Goal: Navigation & Orientation: Find specific page/section

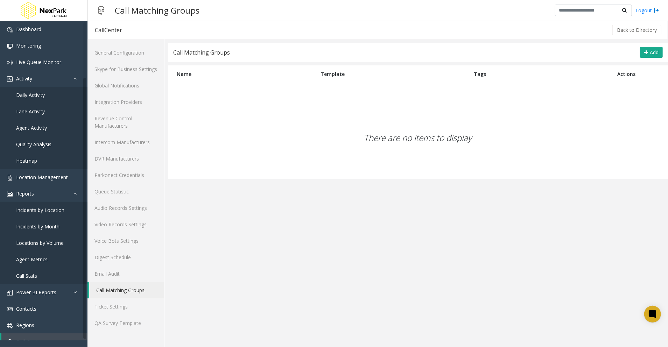
scroll to position [64, 0]
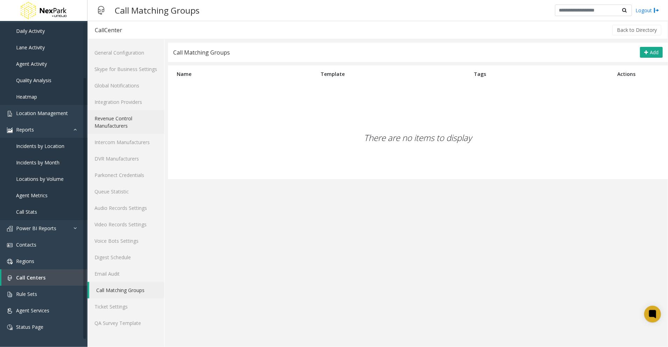
click at [106, 122] on link "Revenue Control Manufacturers" at bounding box center [125, 122] width 77 height 24
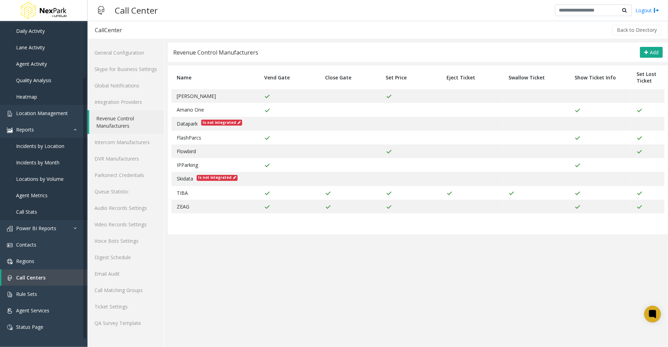
click at [334, 33] on div "Back to Directory" at bounding box center [395, 29] width 533 height 17
click at [287, 292] on app-revenue-control "Revenue Control Manufacturers Add Name Vend Gate Close Gate Set Price Eject Tic…" at bounding box center [418, 195] width 500 height 304
click at [289, 282] on app-revenue-control "Revenue Control Manufacturers Add Name Vend Gate Close Gate Set Price Eject Tic…" at bounding box center [418, 195] width 500 height 304
click at [290, 286] on app-revenue-control "Revenue Control Manufacturers Add Name Vend Gate Close Gate Set Price Eject Tic…" at bounding box center [418, 195] width 500 height 304
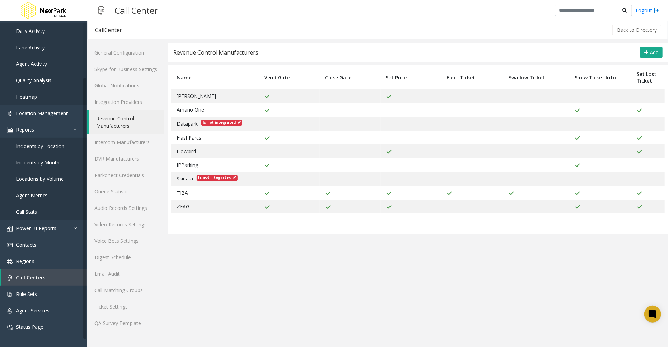
click at [286, 290] on app-revenue-control "Revenue Control Manufacturers Add Name Vend Gate Close Gate Set Price Eject Tic…" at bounding box center [418, 195] width 500 height 304
click at [284, 289] on app-revenue-control "Revenue Control Manufacturers Add Name Vend Gate Close Gate Set Price Eject Tic…" at bounding box center [418, 195] width 500 height 304
click at [120, 101] on link "Integration Providers" at bounding box center [125, 102] width 77 height 16
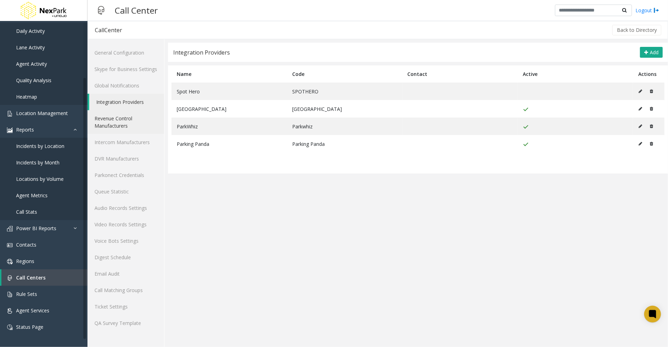
click at [116, 123] on link "Revenue Control Manufacturers" at bounding box center [125, 122] width 77 height 24
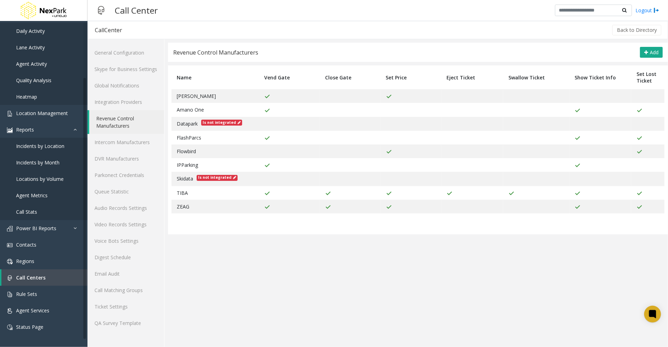
click at [269, 300] on app-revenue-control "Revenue Control Manufacturers Add Name Vend Gate Close Gate Set Price Eject Tic…" at bounding box center [418, 195] width 500 height 304
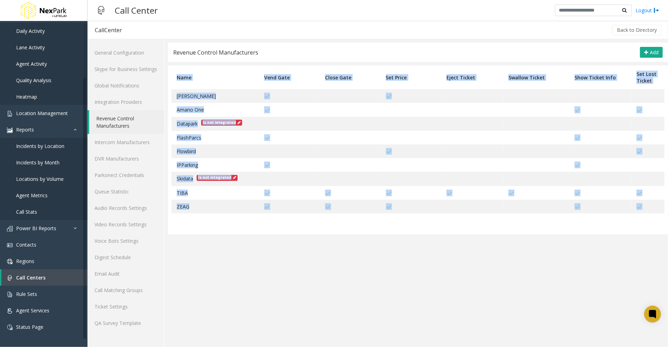
drag, startPoint x: 431, startPoint y: 216, endPoint x: 623, endPoint y: 228, distance: 192.1
click at [668, 205] on html "Dashboard Monitoring Live Queue Monitor Activity Daily Activity Lane Activity A…" at bounding box center [334, 173] width 668 height 347
click at [592, 261] on app-revenue-control "Revenue Control Manufacturers Add Name Vend Gate Close Gate Set Price Eject Tic…" at bounding box center [418, 195] width 500 height 304
click at [554, 284] on app-revenue-control "Revenue Control Manufacturers Add Name Vend Gate Close Gate Set Price Eject Tic…" at bounding box center [418, 195] width 500 height 304
click at [551, 283] on app-revenue-control "Revenue Control Manufacturers Add Name Vend Gate Close Gate Set Price Eject Tic…" at bounding box center [418, 195] width 500 height 304
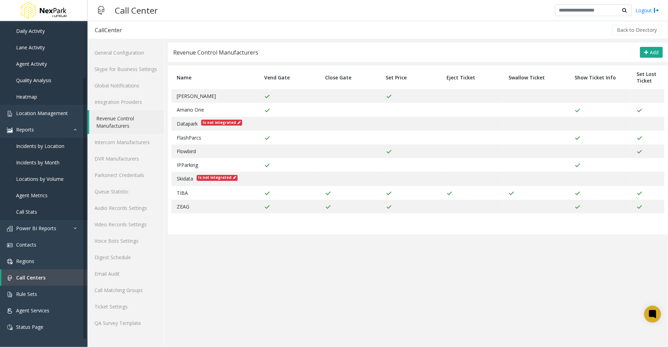
click at [537, 283] on app-revenue-control "Revenue Control Manufacturers Add Name Vend Gate Close Gate Set Price Eject Tic…" at bounding box center [418, 195] width 500 height 304
click at [464, 318] on app-revenue-control "Revenue Control Manufacturers Add Name Vend Gate Close Gate Set Price Eject Tic…" at bounding box center [418, 195] width 500 height 304
